Goal: Navigation & Orientation: Find specific page/section

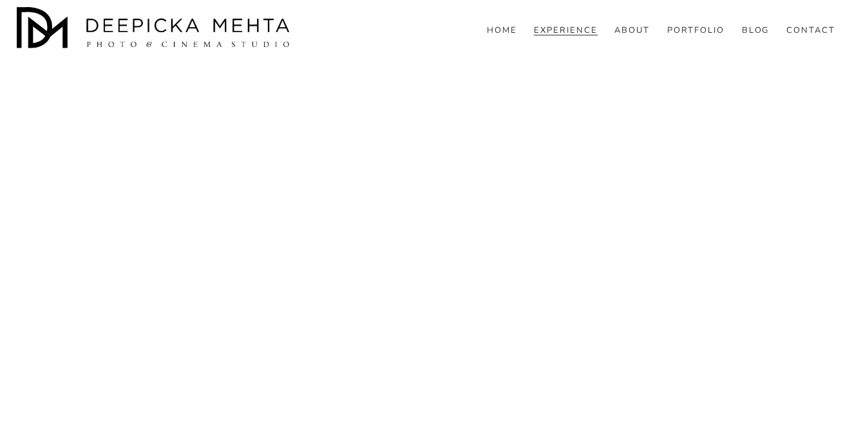
scroll to position [4244, 0]
click at [636, 36] on link "ABOUT" at bounding box center [632, 30] width 35 height 12
click at [0, 0] on span "WEDDINGS" at bounding box center [0, 0] width 0 height 0
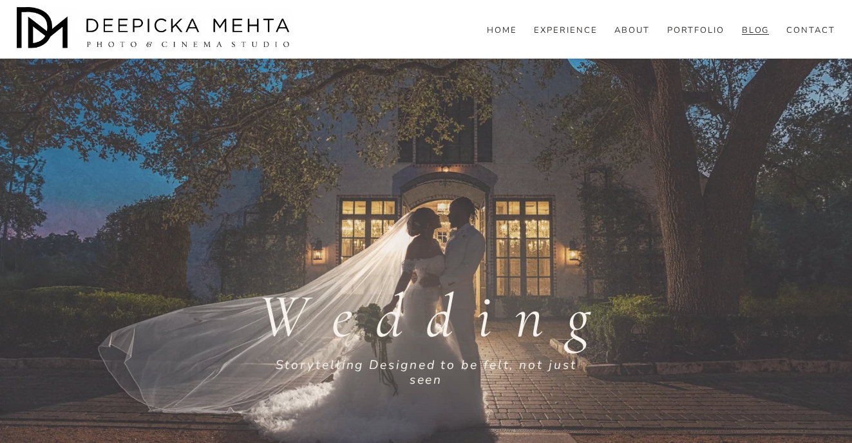
scroll to position [266, 0]
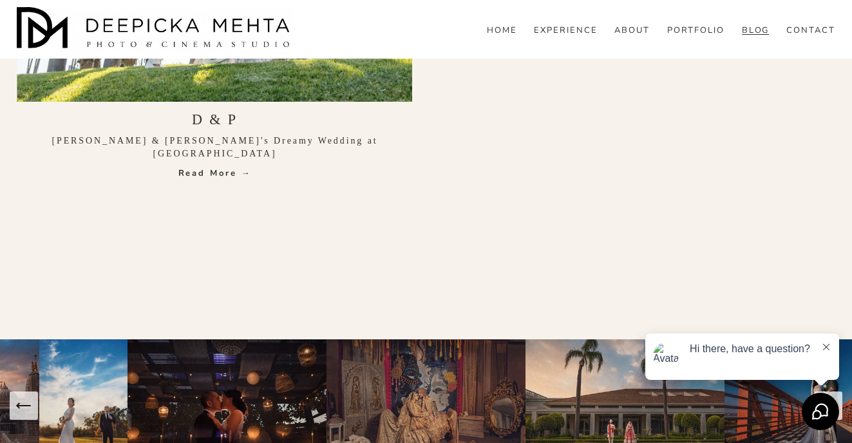
scroll to position [11054, 0]
